Goal: Task Accomplishment & Management: Complete application form

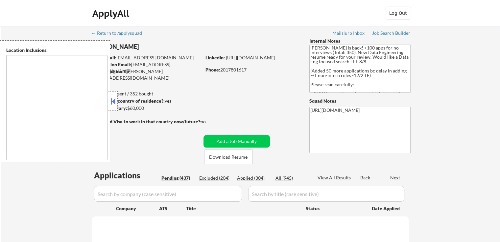
type textarea "It seems there might be a misunderstanding in the input. "CA" is typically an a…"
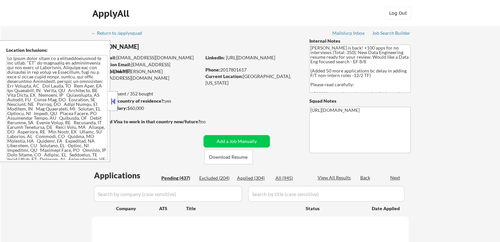
select select ""pending""
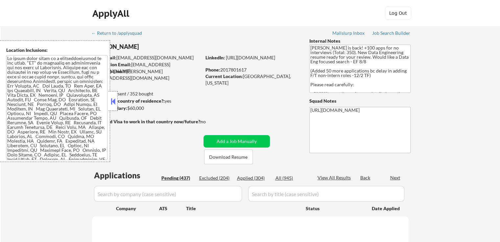
select select ""pending""
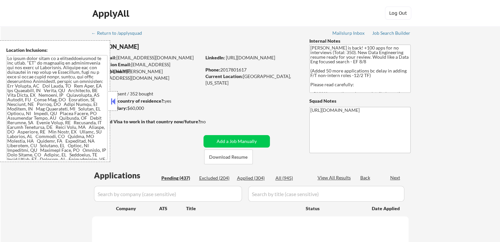
select select ""pending""
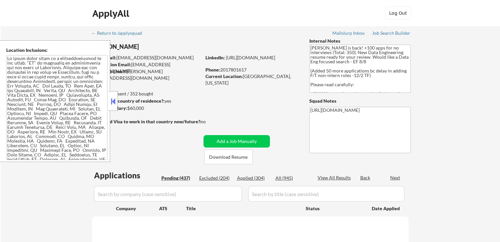
select select ""pending""
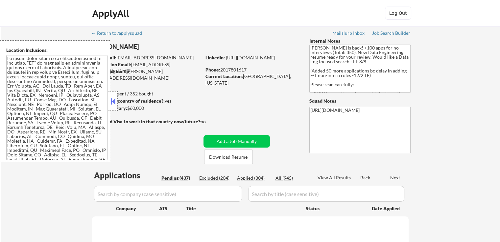
select select ""pending""
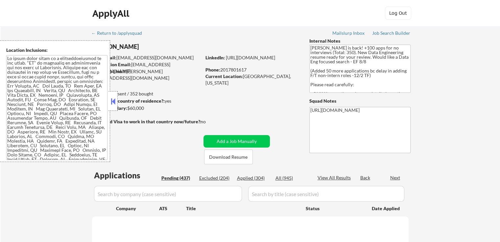
select select ""pending""
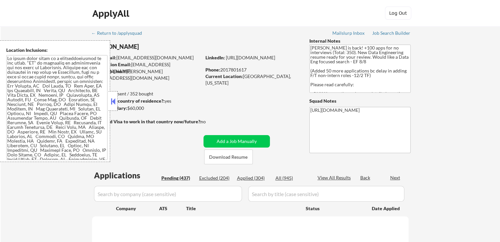
select select ""pending""
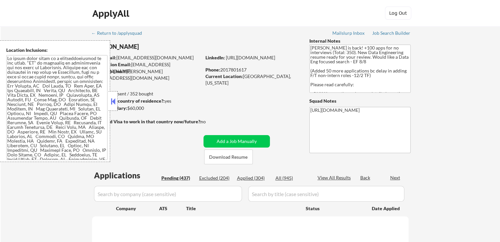
select select ""pending""
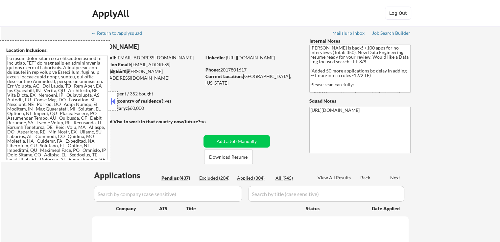
select select ""pending""
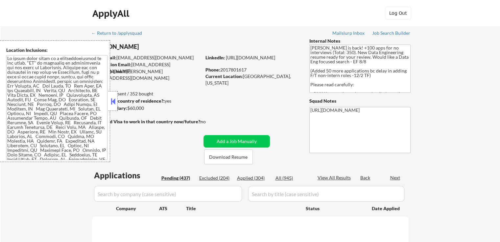
select select ""pending""
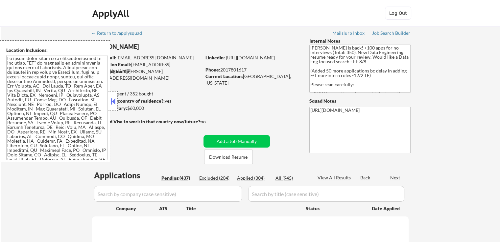
select select ""pending""
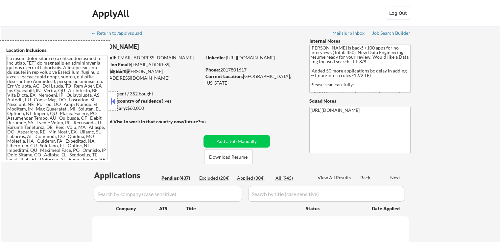
select select ""pending""
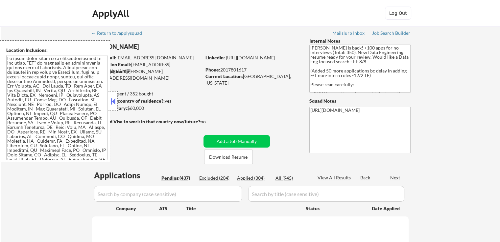
select select ""pending""
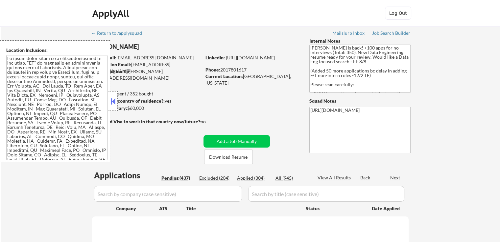
select select ""pending""
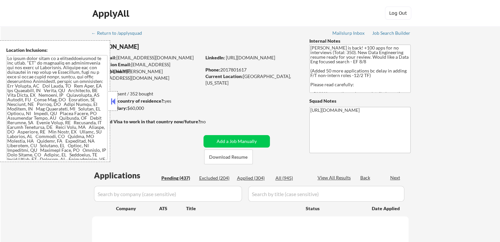
select select ""pending""
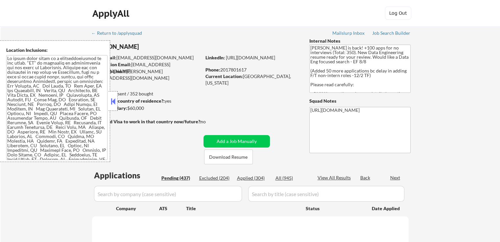
select select ""pending""
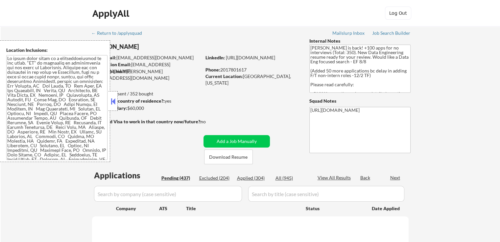
select select ""pending""
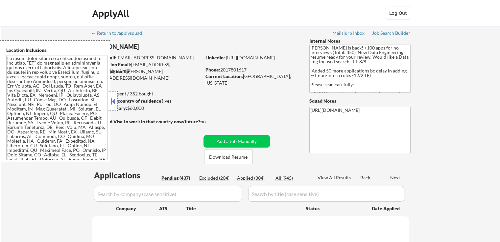
select select ""pending""
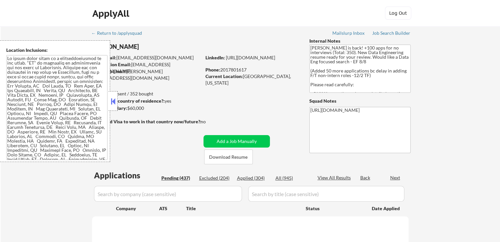
select select ""pending""
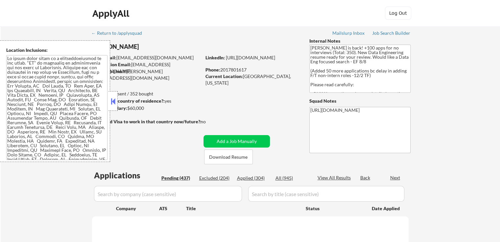
select select ""pending""
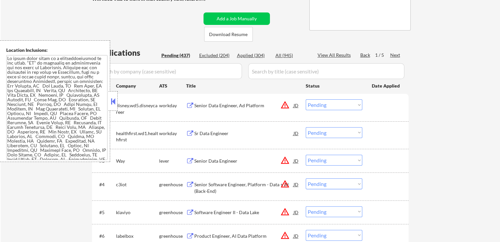
scroll to position [131, 0]
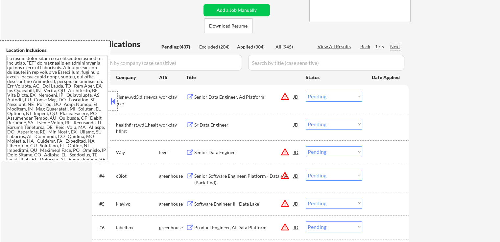
click at [394, 46] on div "Next" at bounding box center [395, 46] width 11 height 7
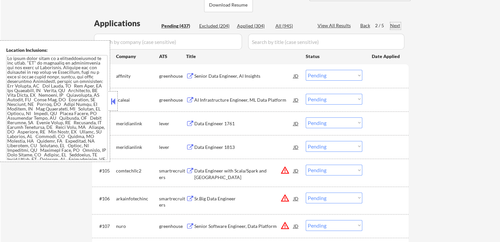
scroll to position [164, 0]
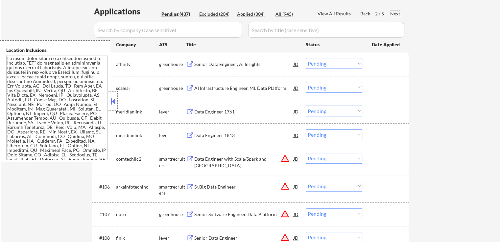
click at [244, 63] on div "Senior Data Engineer, AI Insights" at bounding box center [243, 64] width 99 height 7
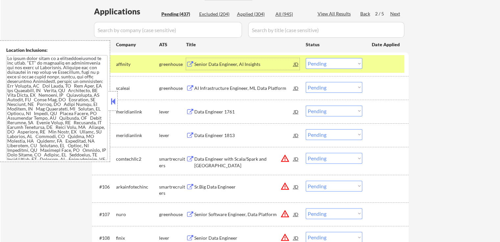
click at [250, 86] on div "AI Infrastructure Engineer, ML Data Platform" at bounding box center [243, 88] width 99 height 7
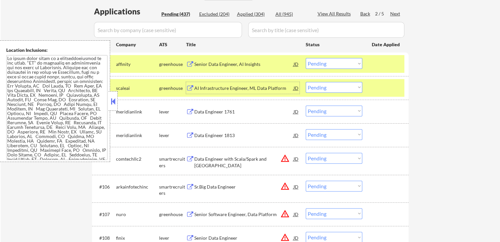
drag, startPoint x: 323, startPoint y: 62, endPoint x: 325, endPoint y: 67, distance: 5.1
click at [323, 62] on select "Choose an option... Pending Applied Excluded (Questions) Excluded (Expired) Exc…" at bounding box center [333, 63] width 57 height 11
click at [305, 58] on select "Choose an option... Pending Applied Excluded (Questions) Excluded (Expired) Exc…" at bounding box center [333, 63] width 57 height 11
click at [249, 111] on div "Data Engineer 1761" at bounding box center [243, 112] width 99 height 7
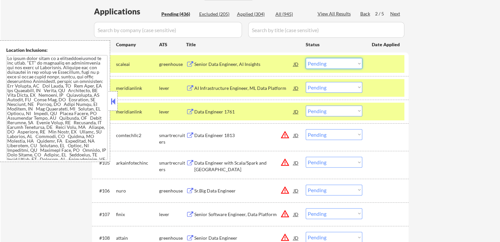
click at [319, 63] on select "Choose an option... Pending Applied Excluded (Questions) Excluded (Expired) Exc…" at bounding box center [333, 63] width 57 height 11
click at [305, 58] on select "Choose an option... Pending Applied Excluded (Questions) Excluded (Expired) Exc…" at bounding box center [333, 63] width 57 height 11
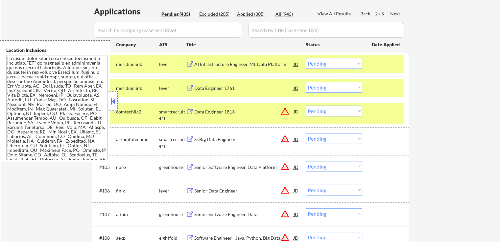
click at [229, 86] on div "Data Engineer 1761" at bounding box center [243, 88] width 99 height 7
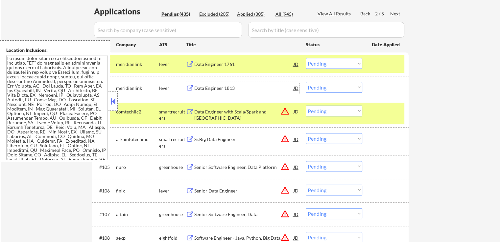
click at [331, 64] on select "Choose an option... Pending Applied Excluded (Questions) Excluded (Expired) Exc…" at bounding box center [333, 63] width 57 height 11
click at [305, 58] on select "Choose an option... Pending Applied Excluded (Questions) Excluded (Expired) Exc…" at bounding box center [333, 63] width 57 height 11
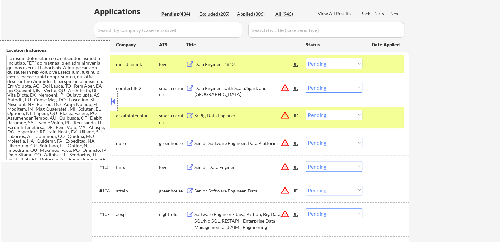
drag, startPoint x: 316, startPoint y: 62, endPoint x: 319, endPoint y: 68, distance: 6.5
click at [316, 62] on select "Choose an option... Pending Applied Excluded (Questions) Excluded (Expired) Exc…" at bounding box center [333, 63] width 57 height 11
click at [305, 58] on select "Choose an option... Pending Applied Excluded (Questions) Excluded (Expired) Exc…" at bounding box center [333, 63] width 57 height 11
select select ""pending""
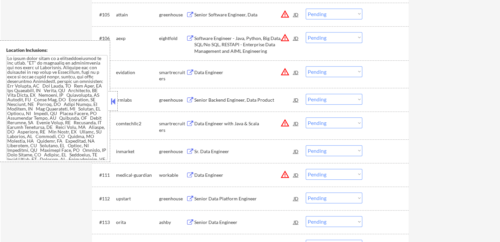
scroll to position [328, 0]
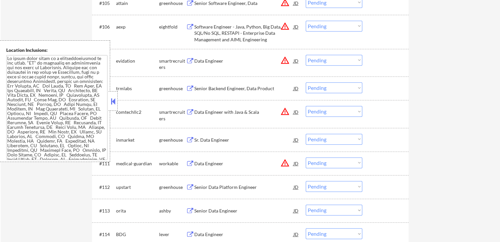
click at [238, 90] on div "Senior Backend Engineer, Data Product" at bounding box center [243, 88] width 99 height 7
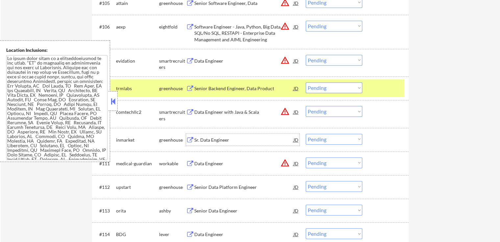
click at [222, 141] on div "Sr. Data Engineer" at bounding box center [243, 140] width 99 height 7
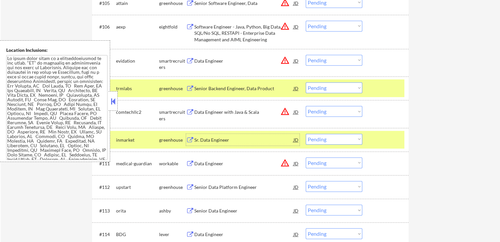
click at [320, 85] on select "Choose an option... Pending Applied Excluded (Questions) Excluded (Expired) Exc…" at bounding box center [333, 87] width 57 height 11
click at [305, 82] on select "Choose an option... Pending Applied Excluded (Questions) Excluded (Expired) Exc…" at bounding box center [333, 87] width 57 height 11
select select ""pending""
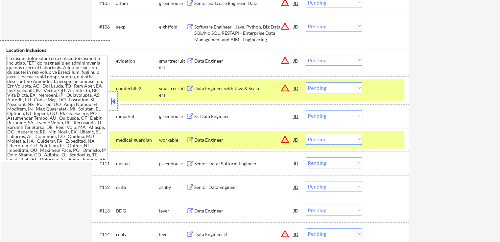
click at [323, 117] on select "Choose an option... Pending Applied Excluded (Questions) Excluded (Expired) Exc…" at bounding box center [333, 115] width 57 height 11
click at [305, 110] on select "Choose an option... Pending Applied Excluded (Questions) Excluded (Expired) Exc…" at bounding box center [333, 115] width 57 height 11
select select ""pending""
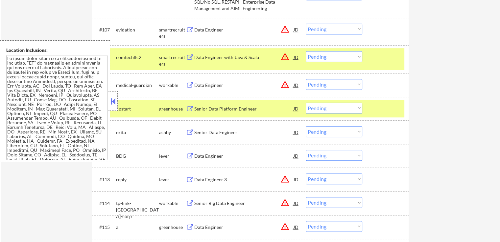
scroll to position [394, 0]
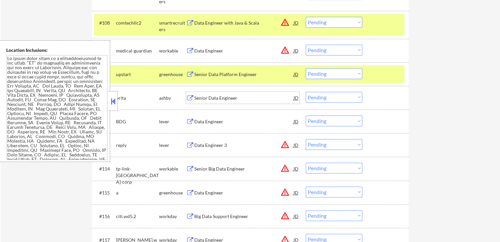
click at [229, 96] on div "Senior Data Engineer" at bounding box center [243, 98] width 99 height 7
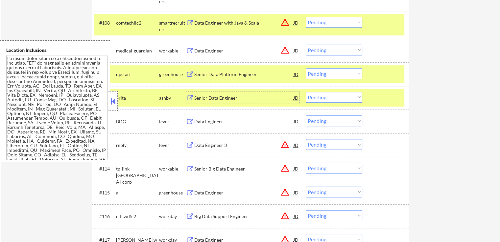
click at [228, 120] on div "Data Engineer" at bounding box center [243, 122] width 99 height 7
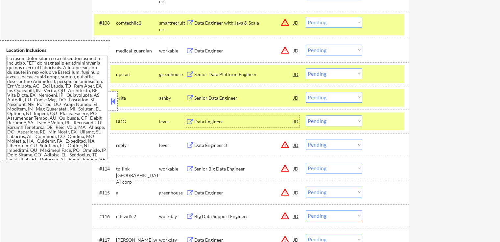
click at [319, 74] on select "Choose an option... Pending Applied Excluded (Questions) Excluded (Expired) Exc…" at bounding box center [333, 73] width 57 height 11
click at [239, 72] on div "Senior Data Platform Engineer" at bounding box center [243, 74] width 99 height 7
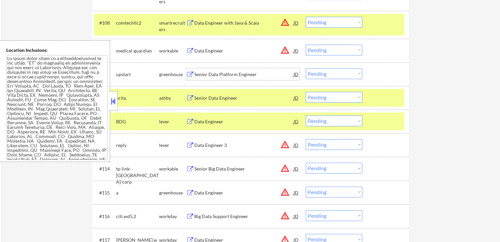
drag, startPoint x: 327, startPoint y: 99, endPoint x: 324, endPoint y: 102, distance: 3.7
click at [326, 99] on select "Choose an option... Pending Applied Excluded (Questions) Excluded (Expired) Exc…" at bounding box center [333, 97] width 57 height 11
click at [305, 92] on select "Choose an option... Pending Applied Excluded (Questions) Excluded (Expired) Exc…" at bounding box center [333, 97] width 57 height 11
select select ""pending""
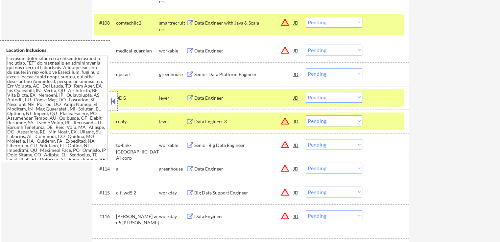
click at [320, 73] on select "Choose an option... Pending Applied Excluded (Questions) Excluded (Expired) Exc…" at bounding box center [333, 73] width 57 height 11
click at [305, 68] on select "Choose an option... Pending Applied Excluded (Questions) Excluded (Expired) Exc…" at bounding box center [333, 73] width 57 height 11
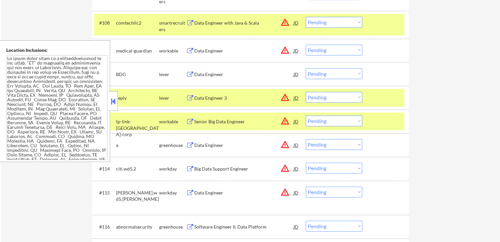
click at [321, 73] on select "Choose an option... Pending Applied Excluded (Questions) Excluded (Expired) Exc…" at bounding box center [333, 73] width 57 height 11
click at [305, 68] on select "Choose an option... Pending Applied Excluded (Questions) Excluded (Expired) Exc…" at bounding box center [333, 73] width 57 height 11
select select ""pending""
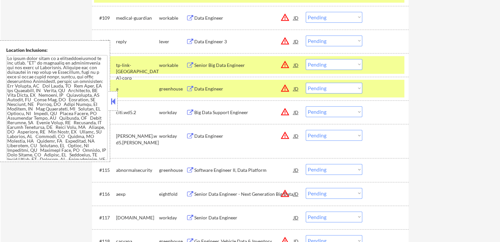
scroll to position [526, 0]
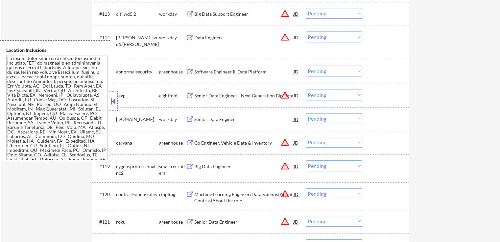
click at [229, 72] on div "Software Engineer II, Data Platform" at bounding box center [243, 72] width 99 height 7
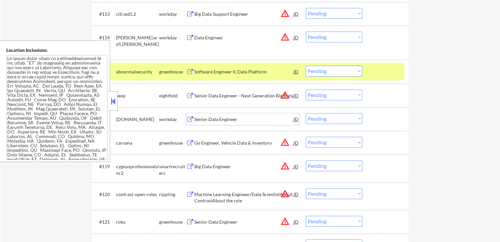
click at [240, 121] on div "Senior Data Engineer" at bounding box center [243, 119] width 99 height 7
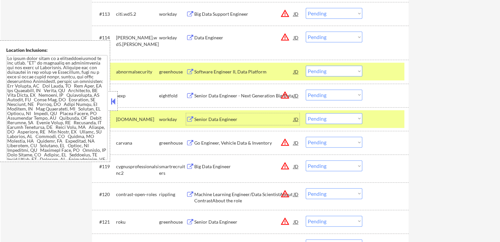
scroll to position [558, 0]
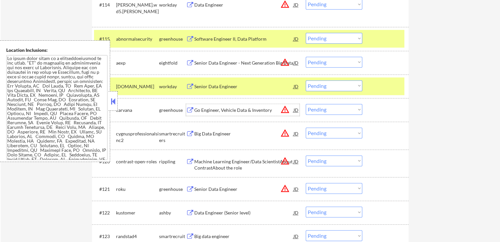
click at [240, 108] on div "Go Engineer, Vehicle Data & Inventory" at bounding box center [243, 110] width 99 height 7
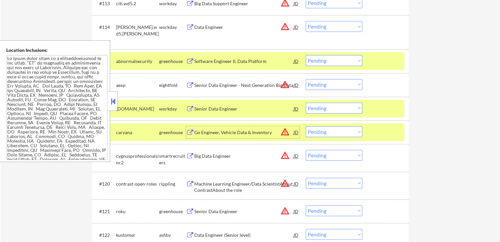
scroll to position [526, 0]
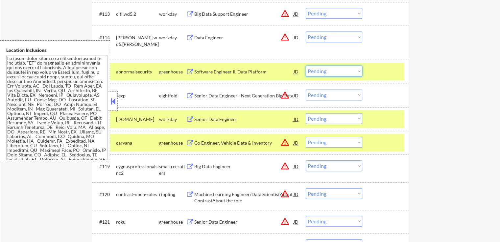
drag, startPoint x: 324, startPoint y: 72, endPoint x: 321, endPoint y: 76, distance: 5.5
click at [323, 71] on select "Choose an option... Pending Applied Excluded (Questions) Excluded (Expired) Exc…" at bounding box center [333, 71] width 57 height 11
click at [305, 66] on select "Choose an option... Pending Applied Excluded (Questions) Excluded (Expired) Exc…" at bounding box center [333, 71] width 57 height 11
select select ""pending""
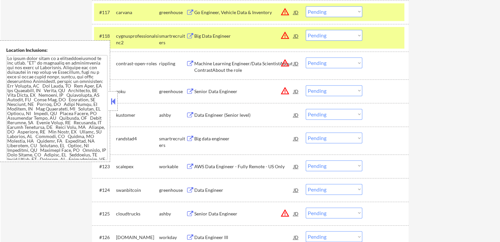
scroll to position [657, 0]
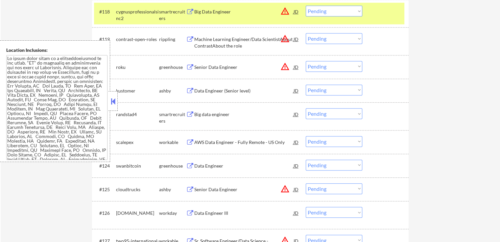
click at [240, 92] on div "Data Engineer (Senior level)" at bounding box center [243, 91] width 99 height 7
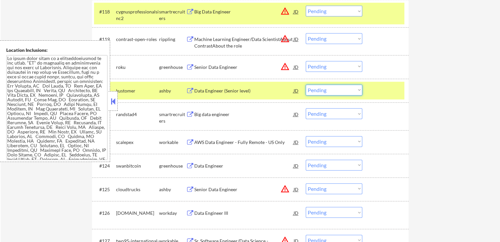
click at [323, 89] on select "Choose an option... Pending Applied Excluded (Questions) Excluded (Expired) Exc…" at bounding box center [333, 90] width 57 height 11
click at [305, 85] on select "Choose an option... Pending Applied Excluded (Questions) Excluded (Expired) Exc…" at bounding box center [333, 90] width 57 height 11
click at [240, 115] on div "Big data engineer" at bounding box center [243, 114] width 99 height 7
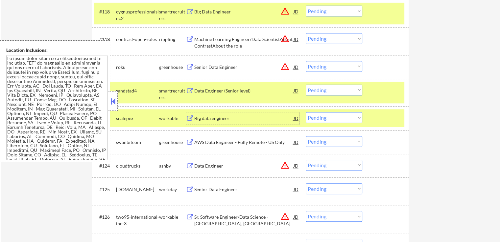
click at [229, 119] on div "Big data engineer" at bounding box center [243, 118] width 99 height 7
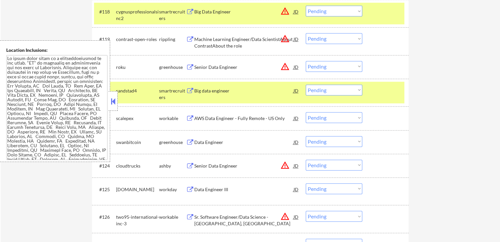
scroll to position [1542, 0]
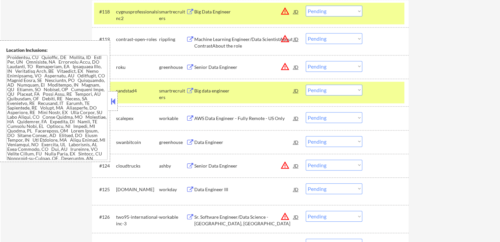
drag, startPoint x: 325, startPoint y: 90, endPoint x: 324, endPoint y: 95, distance: 5.3
click at [325, 90] on select "Choose an option... Pending Applied Excluded (Questions) Excluded (Expired) Exc…" at bounding box center [333, 90] width 57 height 11
click at [305, 85] on select "Choose an option... Pending Applied Excluded (Questions) Excluded (Expired) Exc…" at bounding box center [333, 90] width 57 height 11
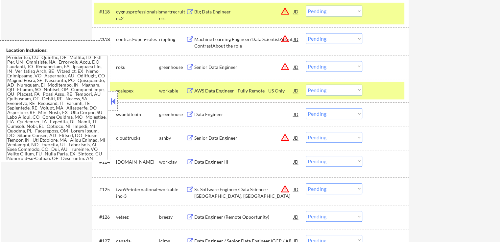
click at [228, 114] on div "Data Engineer" at bounding box center [243, 114] width 99 height 7
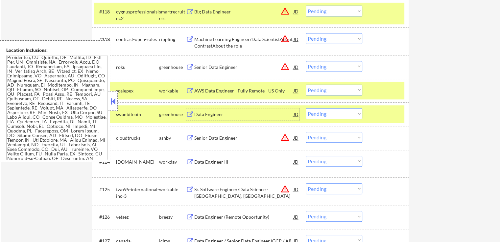
click at [330, 90] on select "Choose an option... Pending Applied Excluded (Questions) Excluded (Expired) Exc…" at bounding box center [333, 90] width 57 height 11
click at [305, 85] on select "Choose an option... Pending Applied Excluded (Questions) Excluded (Expired) Exc…" at bounding box center [333, 90] width 57 height 11
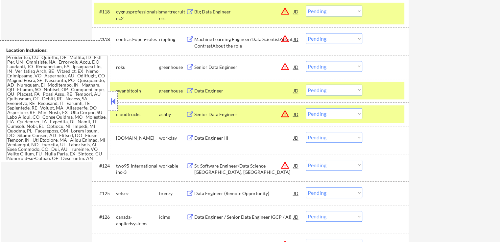
drag, startPoint x: 322, startPoint y: 88, endPoint x: 326, endPoint y: 95, distance: 7.8
click at [322, 89] on select "Choose an option... Pending Applied Excluded (Questions) Excluded (Expired) Exc…" at bounding box center [333, 90] width 57 height 11
click at [305, 85] on select "Choose an option... Pending Applied Excluded (Questions) Excluded (Expired) Exc…" at bounding box center [333, 90] width 57 height 11
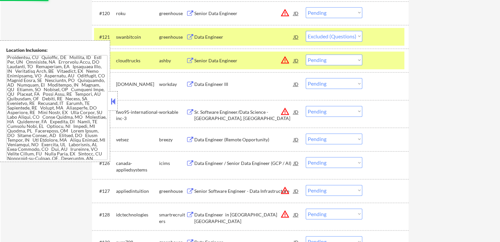
scroll to position [723, 0]
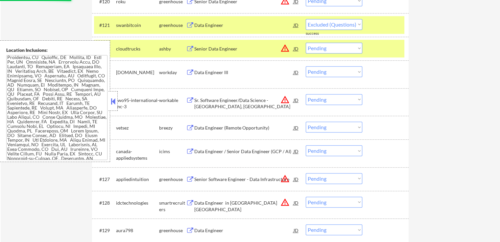
select select ""pending""
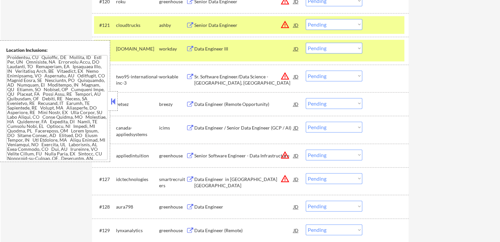
click at [245, 103] on div "Data Engineer (Remote Opportunity)" at bounding box center [243, 104] width 99 height 7
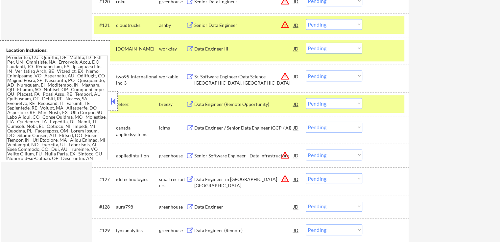
scroll to position [373, 0]
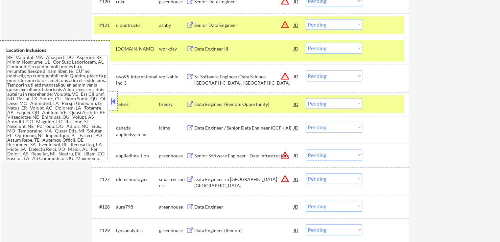
click at [329, 107] on select "Choose an option... Pending Applied Excluded (Questions) Excluded (Expired) Exc…" at bounding box center [333, 103] width 57 height 11
click at [305, 98] on select "Choose an option... Pending Applied Excluded (Questions) Excluded (Expired) Exc…" at bounding box center [333, 103] width 57 height 11
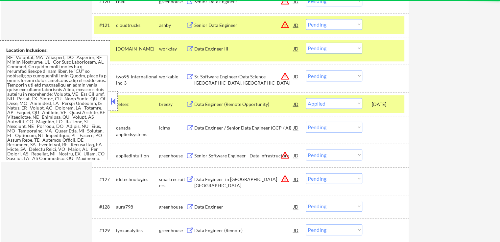
select select ""pending""
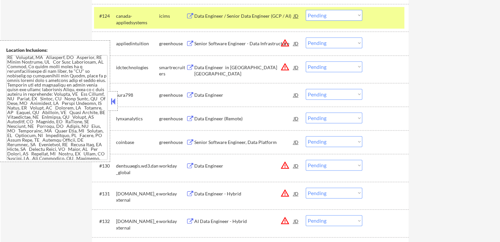
scroll to position [821, 0]
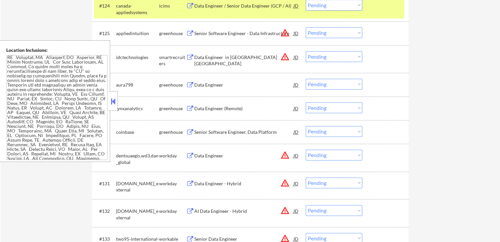
click at [222, 81] on div "Data Engineer" at bounding box center [243, 85] width 99 height 12
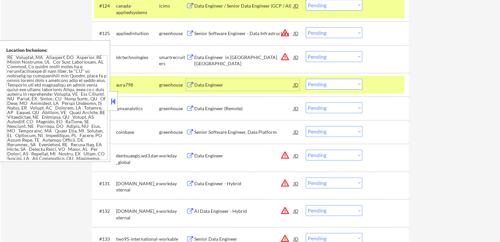
click at [225, 107] on div "Data Engineer (Remote)" at bounding box center [243, 108] width 99 height 7
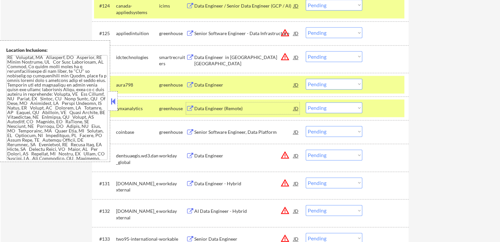
click at [325, 87] on select "Choose an option... Pending Applied Excluded (Questions) Excluded (Expired) Exc…" at bounding box center [333, 84] width 57 height 11
click at [305, 79] on select "Choose an option... Pending Applied Excluded (Questions) Excluded (Expired) Exc…" at bounding box center [333, 84] width 57 height 11
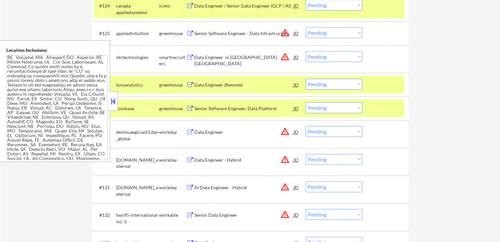
click at [337, 84] on select "Choose an option... Pending Applied Excluded (Questions) Excluded (Expired) Exc…" at bounding box center [333, 84] width 57 height 11
click at [305, 79] on select "Choose an option... Pending Applied Excluded (Questions) Excluded (Expired) Exc…" at bounding box center [333, 84] width 57 height 11
click at [333, 87] on select "Choose an option... Pending Applied Excluded (Questions) Excluded (Expired) Exc…" at bounding box center [333, 84] width 57 height 11
click at [305, 79] on select "Choose an option... Pending Applied Excluded (Questions) Excluded (Expired) Exc…" at bounding box center [333, 84] width 57 height 11
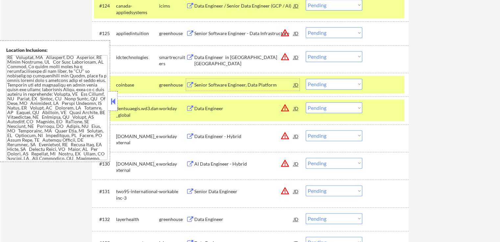
click at [247, 81] on div "Senior Software Engineer, Data Platform" at bounding box center [243, 85] width 99 height 12
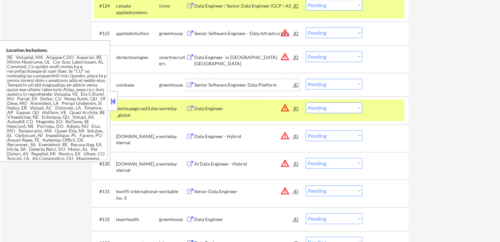
drag, startPoint x: 325, startPoint y: 83, endPoint x: 324, endPoint y: 88, distance: 5.3
click at [325, 83] on select "Choose an option... Pending Applied Excluded (Questions) Excluded (Expired) Exc…" at bounding box center [333, 84] width 57 height 11
click at [305, 79] on select "Choose an option... Pending Applied Excluded (Questions) Excluded (Expired) Exc…" at bounding box center [333, 84] width 57 height 11
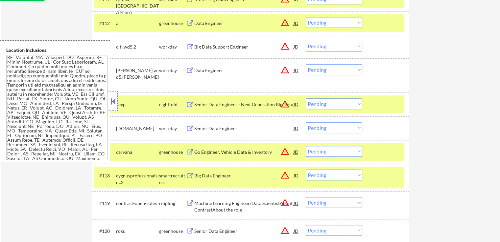
select select ""pending""
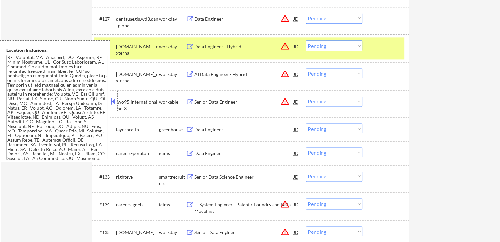
scroll to position [920, 0]
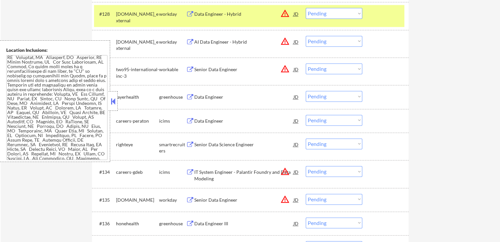
click at [214, 98] on div "Data Engineer" at bounding box center [243, 97] width 99 height 7
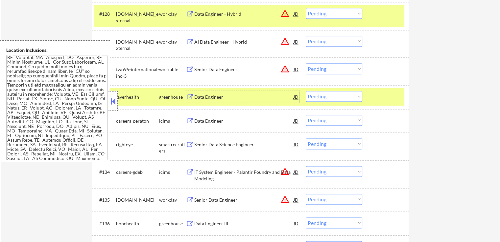
click at [245, 144] on div "Senior Data Science Engineer" at bounding box center [243, 145] width 99 height 7
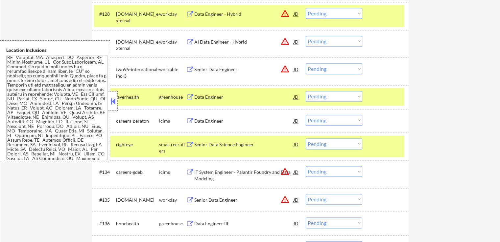
scroll to position [1013, 0]
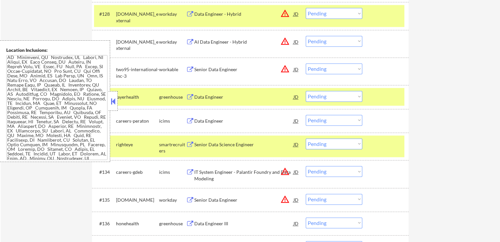
click at [321, 95] on select "Choose an option... Pending Applied Excluded (Questions) Excluded (Expired) Exc…" at bounding box center [333, 96] width 57 height 11
click at [305, 91] on select "Choose an option... Pending Applied Excluded (Questions) Excluded (Expired) Exc…" at bounding box center [333, 96] width 57 height 11
select select ""pending""
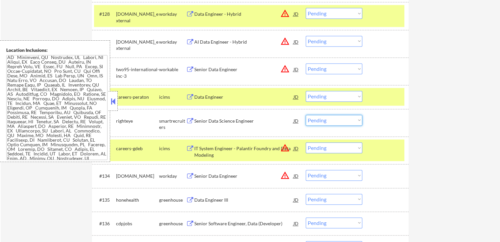
drag, startPoint x: 330, startPoint y: 121, endPoint x: 325, endPoint y: 125, distance: 6.5
click at [327, 122] on select "Choose an option... Pending Applied Excluded (Questions) Excluded (Expired) Exc…" at bounding box center [333, 120] width 57 height 11
click at [305, 115] on select "Choose an option... Pending Applied Excluded (Questions) Excluded (Expired) Exc…" at bounding box center [333, 120] width 57 height 11
select select ""pending""
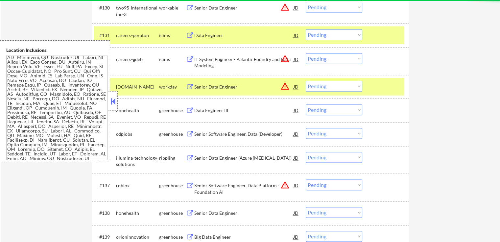
scroll to position [985, 0]
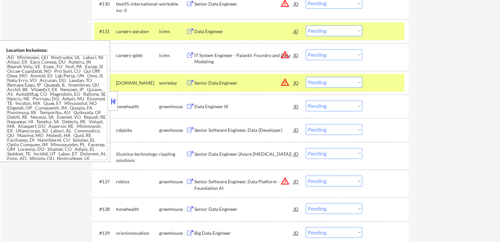
click at [233, 107] on div "Data Engineer III" at bounding box center [243, 106] width 99 height 7
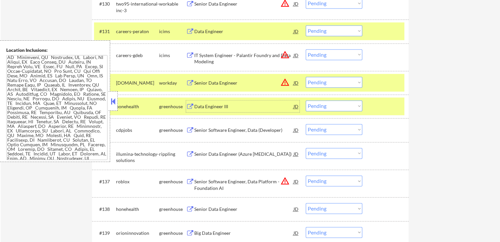
click at [250, 128] on div "Senior Software Engineer, Data (Developer)" at bounding box center [243, 130] width 99 height 7
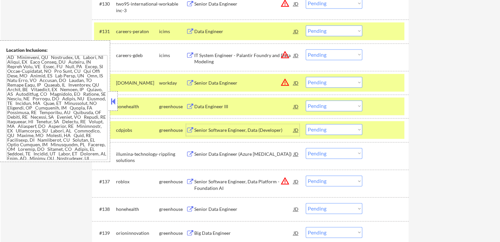
click at [325, 107] on select "Choose an option... Pending Applied Excluded (Questions) Excluded (Expired) Exc…" at bounding box center [333, 106] width 57 height 11
click at [305, 101] on select "Choose an option... Pending Applied Excluded (Questions) Excluded (Expired) Exc…" at bounding box center [333, 106] width 57 height 11
click at [258, 153] on div "Senior Data Engineer (Azure [MEDICAL_DATA])" at bounding box center [243, 154] width 99 height 7
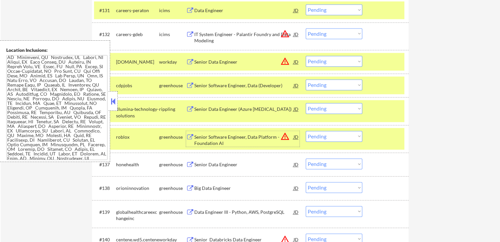
scroll to position [1018, 0]
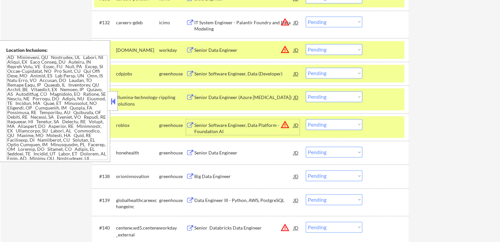
click at [323, 73] on select "Choose an option... Pending Applied Excluded (Questions) Excluded (Expired) Exc…" at bounding box center [333, 73] width 57 height 11
click at [305, 68] on select "Choose an option... Pending Applied Excluded (Questions) Excluded (Expired) Exc…" at bounding box center [333, 73] width 57 height 11
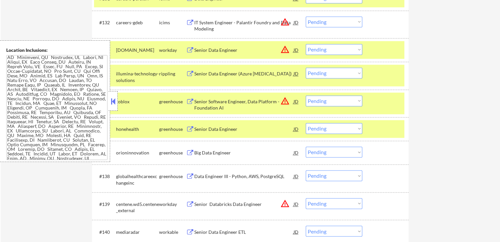
click at [327, 71] on select "Choose an option... Pending Applied Excluded (Questions) Excluded (Expired) Exc…" at bounding box center [333, 73] width 57 height 11
click at [305, 68] on select "Choose an option... Pending Applied Excluded (Questions) Excluded (Expired) Exc…" at bounding box center [333, 73] width 57 height 11
drag, startPoint x: 318, startPoint y: 101, endPoint x: 325, endPoint y: 105, distance: 8.7
click at [318, 101] on select "Choose an option... Pending Applied Excluded (Questions) Excluded (Expired) Exc…" at bounding box center [333, 101] width 57 height 11
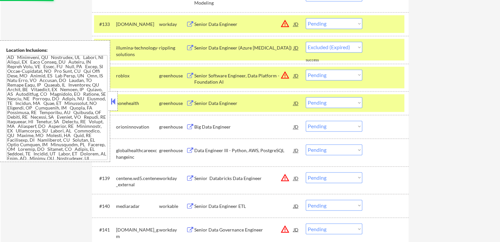
select select ""pending""
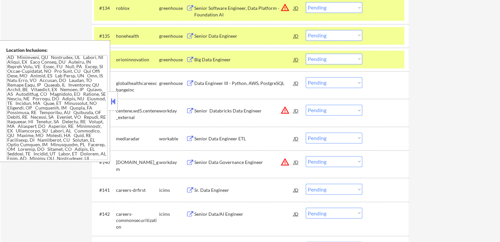
click at [224, 57] on div "Big Data Engineer" at bounding box center [243, 60] width 99 height 7
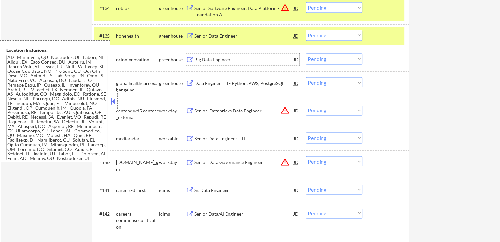
click at [233, 34] on div "Senior Data Engineer" at bounding box center [243, 36] width 99 height 7
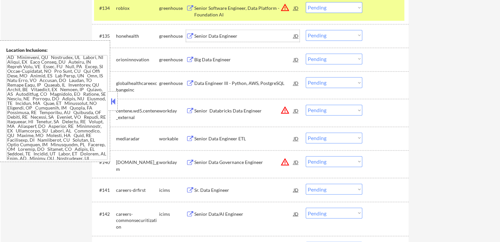
click at [327, 33] on select "Choose an option... Pending Applied Excluded (Questions) Excluded (Expired) Exc…" at bounding box center [333, 35] width 57 height 11
click at [305, 30] on select "Choose an option... Pending Applied Excluded (Questions) Excluded (Expired) Exc…" at bounding box center [333, 35] width 57 height 11
click at [265, 86] on div "Data Engineer III - Python, AWS, PostgreSQL" at bounding box center [243, 83] width 99 height 7
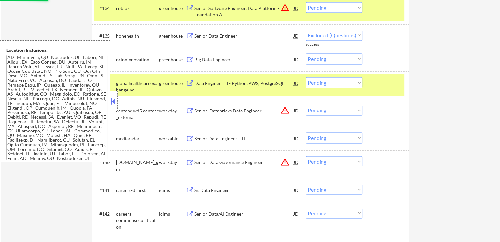
select select ""pending""
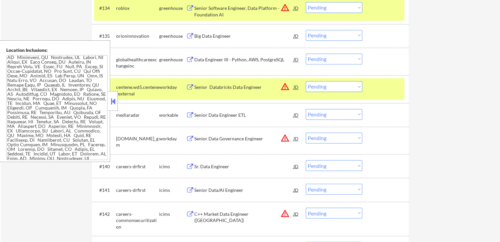
scroll to position [1827, 0]
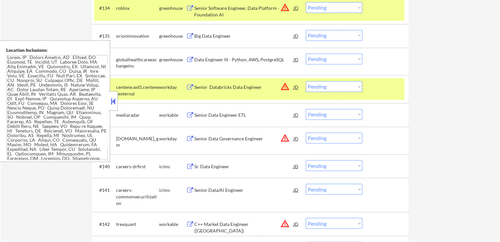
click at [328, 57] on select "Choose an option... Pending Applied Excluded (Questions) Excluded (Expired) Exc…" at bounding box center [333, 59] width 57 height 11
click at [305, 54] on select "Choose an option... Pending Applied Excluded (Questions) Excluded (Expired) Exc…" at bounding box center [333, 59] width 57 height 11
click at [245, 119] on div "Senior Data Engineer ETL" at bounding box center [243, 115] width 99 height 12
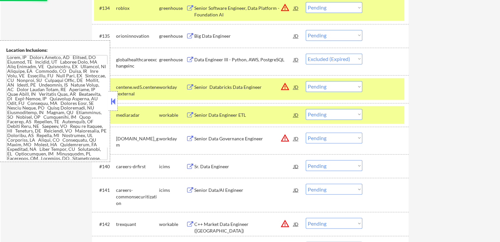
select select ""pending""
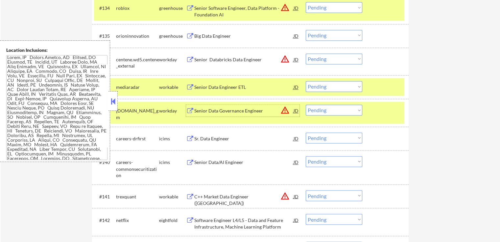
click at [321, 37] on select "Choose an option... Pending Applied Excluded (Questions) Excluded (Expired) Exc…" at bounding box center [333, 35] width 57 height 11
click at [305, 30] on select "Choose an option... Pending Applied Excluded (Questions) Excluded (Expired) Exc…" at bounding box center [333, 35] width 57 height 11
select select ""pending""
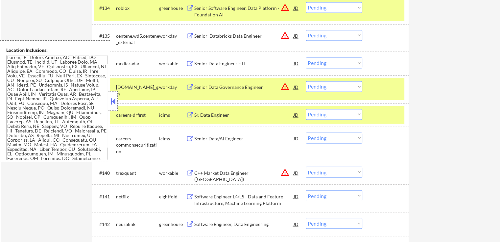
click at [339, 62] on select "Choose an option... Pending Applied Excluded (Questions) Excluded (Expired) Exc…" at bounding box center [333, 62] width 57 height 11
click at [305, 57] on select "Choose an option... Pending Applied Excluded (Questions) Excluded (Expired) Exc…" at bounding box center [333, 62] width 57 height 11
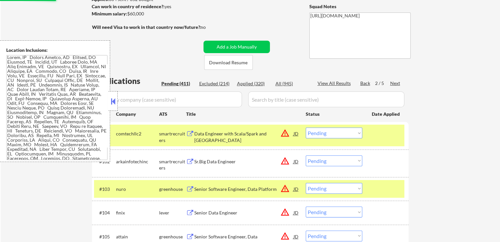
scroll to position [33, 0]
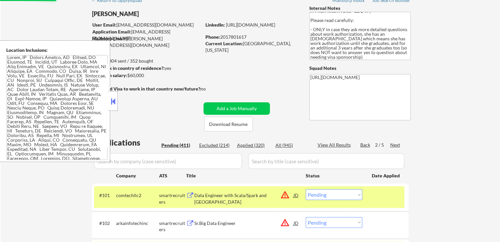
select select ""pending""
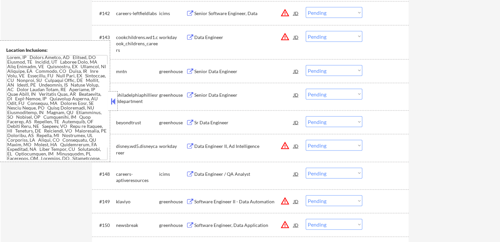
scroll to position [1281, 0]
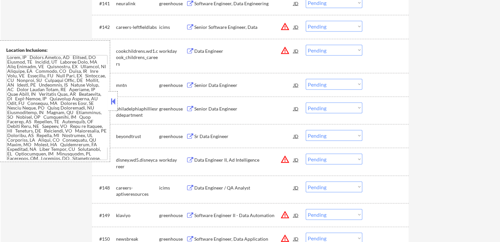
click at [233, 83] on div "Senior Data Engineer" at bounding box center [243, 85] width 99 height 7
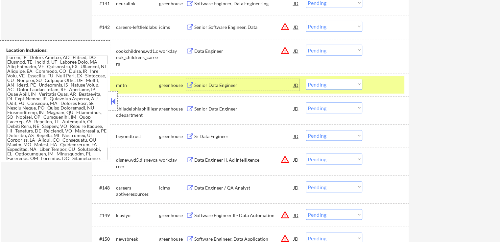
click at [242, 107] on div "Senior Data Engineer" at bounding box center [243, 109] width 99 height 7
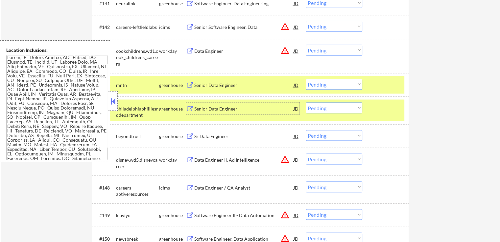
click at [330, 86] on select "Choose an option... Pending Applied Excluded (Questions) Excluded (Expired) Exc…" at bounding box center [333, 84] width 57 height 11
click at [305, 79] on select "Choose an option... Pending Applied Excluded (Questions) Excluded (Expired) Exc…" at bounding box center [333, 84] width 57 height 11
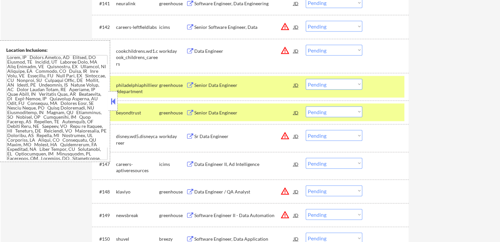
scroll to position [1896, 0]
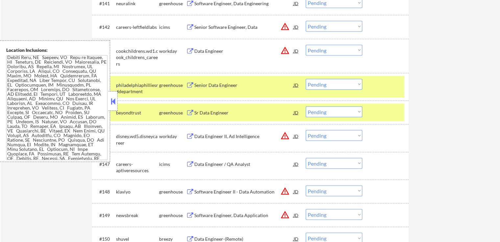
click at [323, 84] on select "Choose an option... Pending Applied Excluded (Questions) Excluded (Expired) Exc…" at bounding box center [333, 84] width 57 height 11
click at [305, 79] on select "Choose an option... Pending Applied Excluded (Questions) Excluded (Expired) Exc…" at bounding box center [333, 84] width 57 height 11
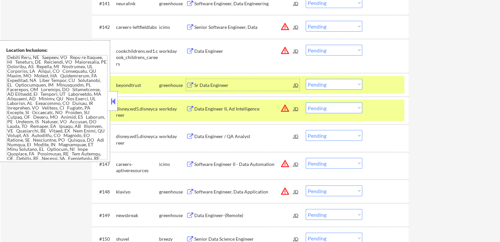
click at [235, 81] on div "Sr Data Engineer" at bounding box center [243, 85] width 99 height 12
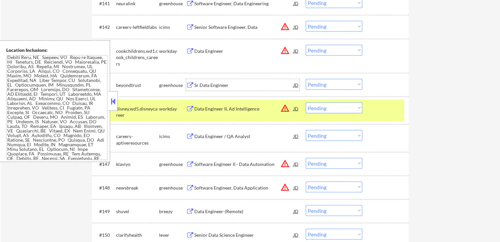
drag, startPoint x: 321, startPoint y: 86, endPoint x: 325, endPoint y: 89, distance: 4.9
click at [321, 86] on select "Choose an option... Pending Applied Excluded (Questions) Excluded (Expired) Exc…" at bounding box center [333, 84] width 57 height 11
click at [305, 79] on select "Choose an option... Pending Applied Excluded (Questions) Excluded (Expired) Exc…" at bounding box center [333, 84] width 57 height 11
click at [420, 121] on div "← Return to /applysquad Mailslurp Inbox Job Search Builder [PERSON_NAME] User E…" at bounding box center [250, 146] width 499 height 2803
select select ""pending""
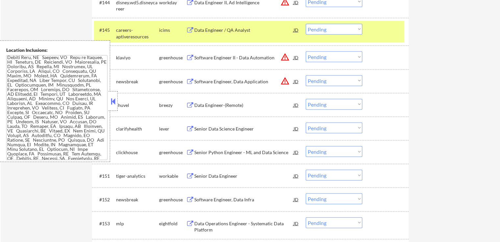
scroll to position [1380, 0]
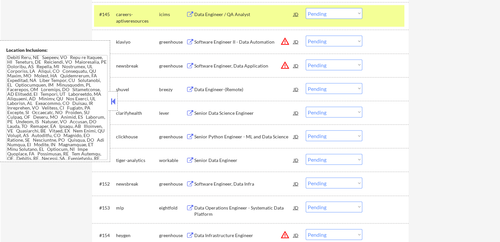
click at [236, 91] on div "Data Engineer-(Remote)" at bounding box center [243, 89] width 99 height 7
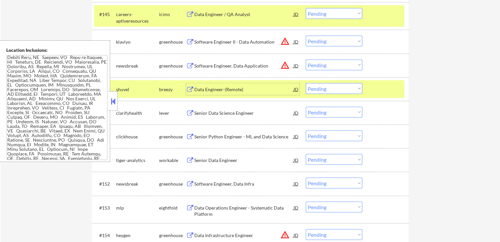
click at [243, 113] on div "Senior Data Science Engineer" at bounding box center [243, 113] width 99 height 7
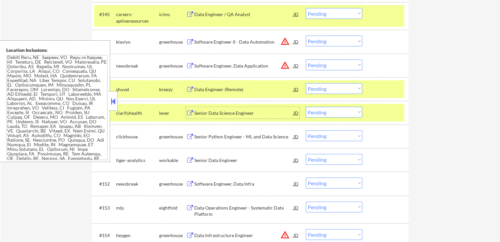
click at [319, 90] on select "Choose an option... Pending Applied Excluded (Questions) Excluded (Expired) Exc…" at bounding box center [333, 88] width 57 height 11
click at [305, 83] on select "Choose an option... Pending Applied Excluded (Questions) Excluded (Expired) Exc…" at bounding box center [333, 88] width 57 height 11
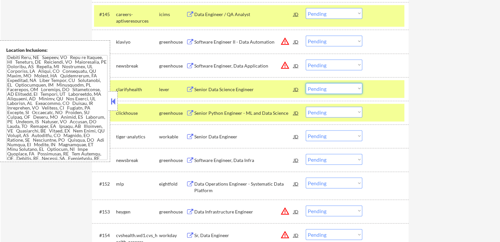
drag, startPoint x: 315, startPoint y: 90, endPoint x: 325, endPoint y: 93, distance: 10.5
click at [316, 90] on select "Choose an option... Pending Applied Excluded (Questions) Excluded (Expired) Exc…" at bounding box center [333, 88] width 57 height 11
click at [305, 83] on select "Choose an option... Pending Applied Excluded (Questions) Excluded (Expired) Exc…" at bounding box center [333, 88] width 57 height 11
click at [259, 112] on div "Senior Python Engineer - ML and Data Science" at bounding box center [243, 113] width 99 height 7
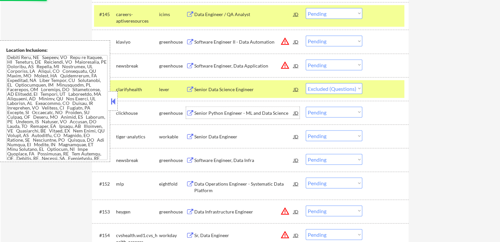
click at [230, 142] on div "Senior Data Engineer" at bounding box center [243, 137] width 99 height 12
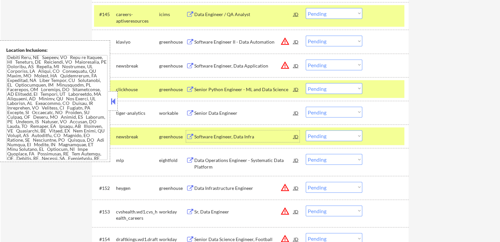
click at [325, 87] on select "Choose an option... Pending Applied Excluded (Questions) Excluded (Expired) Exc…" at bounding box center [333, 88] width 57 height 11
click at [305, 83] on select "Choose an option... Pending Applied Excluded (Questions) Excluded (Expired) Exc…" at bounding box center [333, 88] width 57 height 11
click at [269, 133] on div "Software Engineer, Data Infra" at bounding box center [243, 137] width 99 height 12
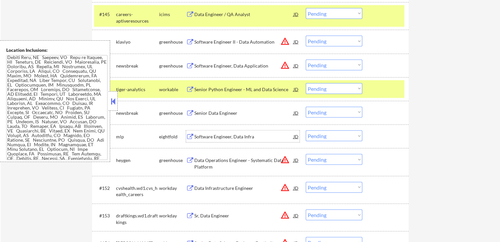
click at [332, 86] on select "Choose an option... Pending Applied Excluded (Questions) Excluded (Expired) Exc…" at bounding box center [333, 88] width 57 height 11
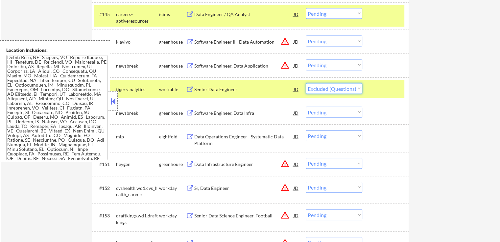
click at [305, 83] on select "Choose an option... Pending Applied Excluded (Questions) Excluded (Expired) Exc…" at bounding box center [333, 88] width 57 height 11
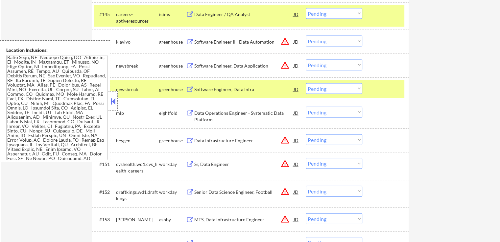
click at [328, 90] on select "Choose an option... Pending Applied Excluded (Questions) Excluded (Expired) Exc…" at bounding box center [333, 88] width 57 height 11
click at [305, 83] on select "Choose an option... Pending Applied Excluded (Questions) Excluded (Expired) Exc…" at bounding box center [333, 88] width 57 height 11
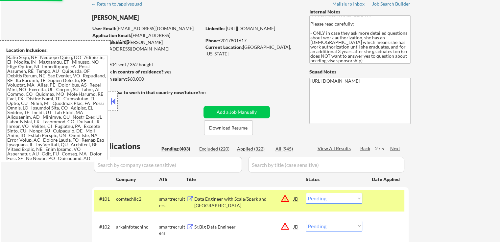
scroll to position [0, 0]
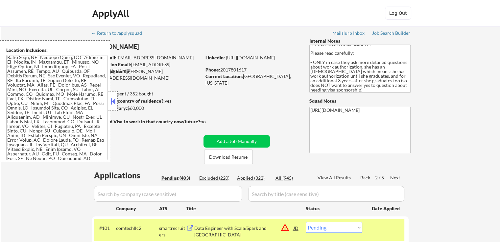
select select ""pending""
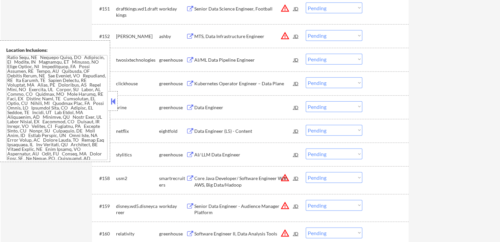
scroll to position [1544, 0]
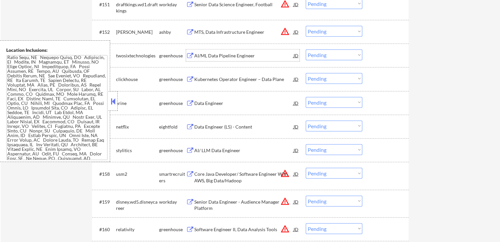
click at [233, 56] on div "AI/ML Data Pipeline Engineer" at bounding box center [243, 56] width 99 height 7
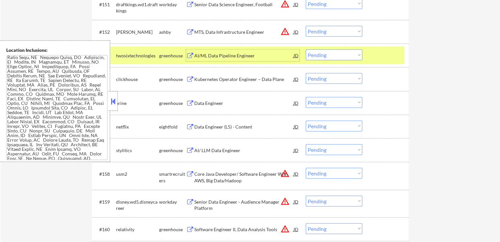
click at [235, 79] on div "Kubernetes Operator Engineer – Data Plane" at bounding box center [243, 79] width 99 height 7
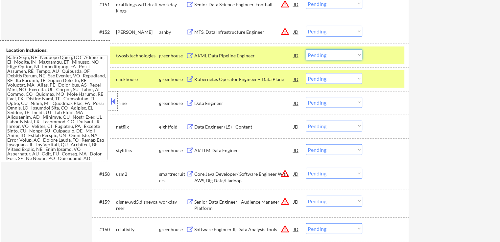
drag, startPoint x: 316, startPoint y: 53, endPoint x: 316, endPoint y: 59, distance: 5.9
click at [316, 54] on select "Choose an option... Pending Applied Excluded (Questions) Excluded (Expired) Exc…" at bounding box center [333, 55] width 57 height 11
click at [305, 50] on select "Choose an option... Pending Applied Excluded (Questions) Excluded (Expired) Exc…" at bounding box center [333, 55] width 57 height 11
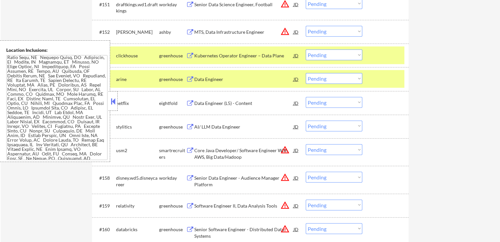
click at [318, 56] on select "Choose an option... Pending Applied Excluded (Questions) Excluded (Expired) Exc…" at bounding box center [333, 55] width 57 height 11
click at [305, 50] on select "Choose an option... Pending Applied Excluded (Questions) Excluded (Expired) Exc…" at bounding box center [333, 55] width 57 height 11
select select ""pending""
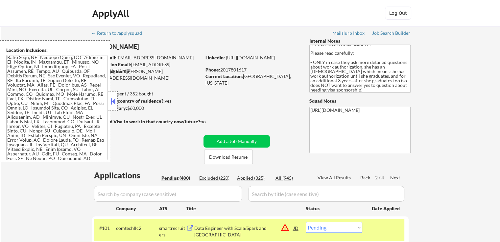
scroll to position [99, 0]
